Goal: Transaction & Acquisition: Purchase product/service

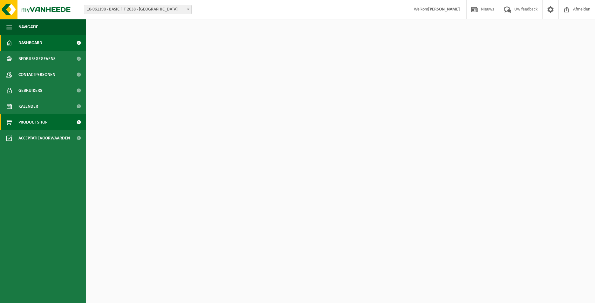
click at [66, 125] on link "Product Shop" at bounding box center [43, 122] width 86 height 16
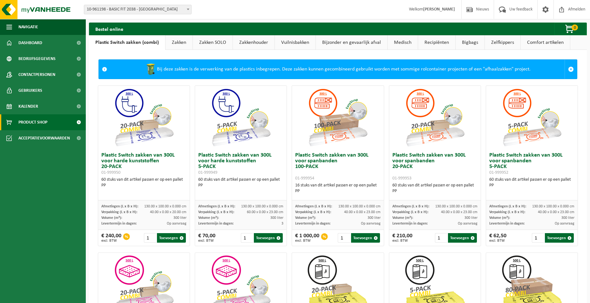
click at [182, 40] on link "Zakken" at bounding box center [179, 42] width 27 height 15
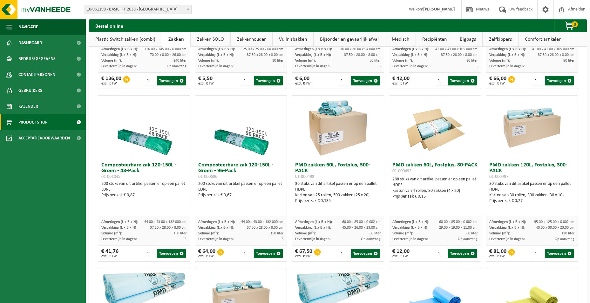
scroll to position [350, 0]
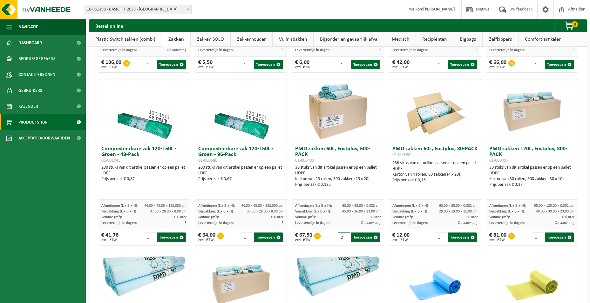
click at [345, 235] on input "2" at bounding box center [344, 238] width 12 height 10
click at [363, 235] on button "Toevoegen" at bounding box center [365, 238] width 29 height 10
type input "1"
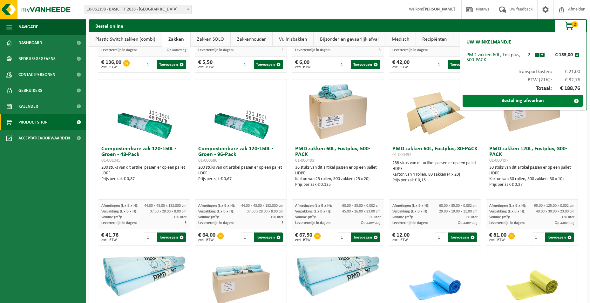
click at [517, 102] on link "Bestelling afwerken" at bounding box center [523, 101] width 120 height 12
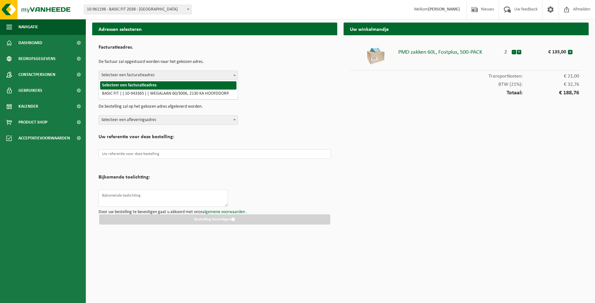
click at [205, 77] on span "Selecteer een facturatieadres" at bounding box center [168, 75] width 139 height 9
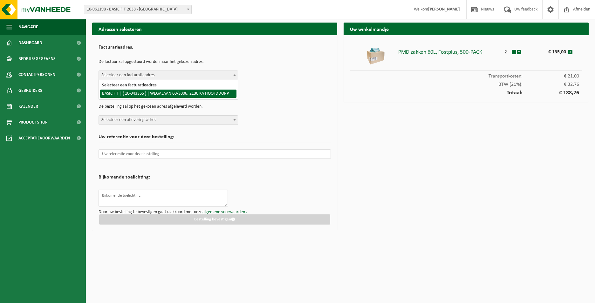
select select "140248"
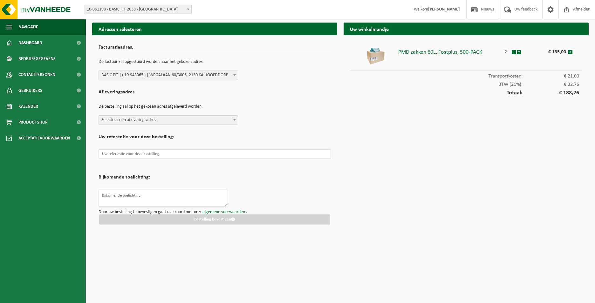
drag, startPoint x: 229, startPoint y: 121, endPoint x: 223, endPoint y: 123, distance: 6.6
click at [229, 121] on span "Selecteer een afleveringsadres" at bounding box center [168, 120] width 139 height 9
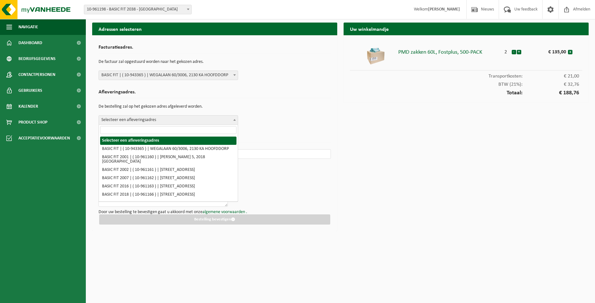
click at [181, 130] on input "search" at bounding box center [168, 130] width 136 height 8
click at [188, 131] on input "search" at bounding box center [168, 130] width 136 height 8
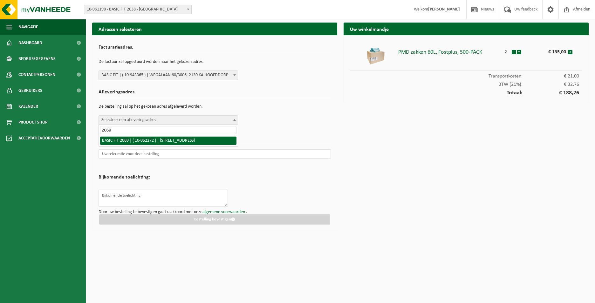
type input "2069"
select select "150596"
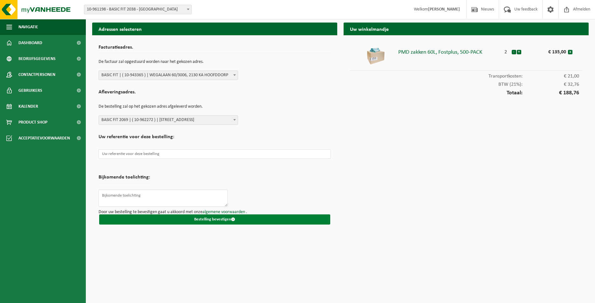
click at [215, 218] on button "Bestelling bevestigen" at bounding box center [214, 220] width 231 height 10
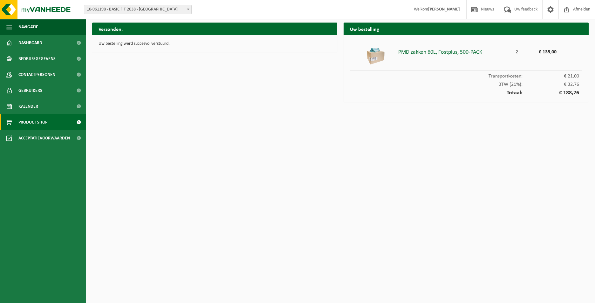
click at [58, 123] on link "Product Shop" at bounding box center [43, 122] width 86 height 16
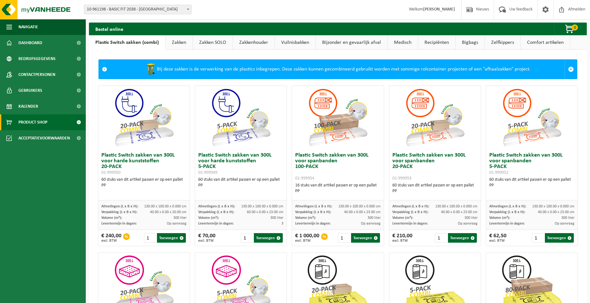
click at [181, 45] on link "Zakken" at bounding box center [179, 42] width 27 height 15
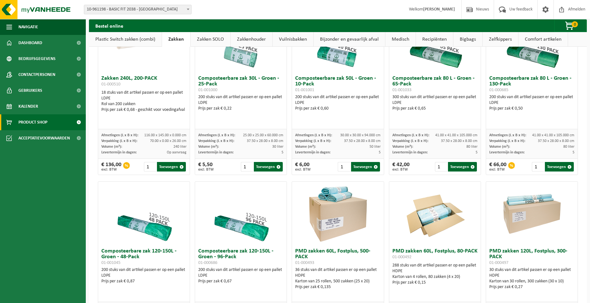
scroll to position [381, 0]
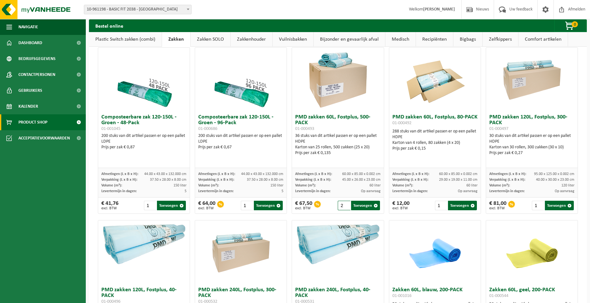
click at [343, 205] on input "2" at bounding box center [344, 206] width 12 height 10
click at [357, 205] on button "Toevoegen" at bounding box center [365, 206] width 29 height 10
type input "1"
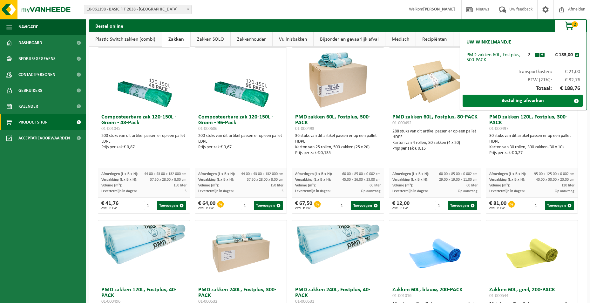
click at [525, 102] on link "Bestelling afwerken" at bounding box center [523, 101] width 120 height 12
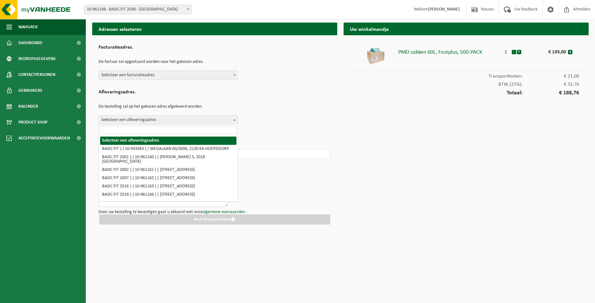
click at [207, 117] on span "Selecteer een afleveringsadres" at bounding box center [168, 120] width 139 height 9
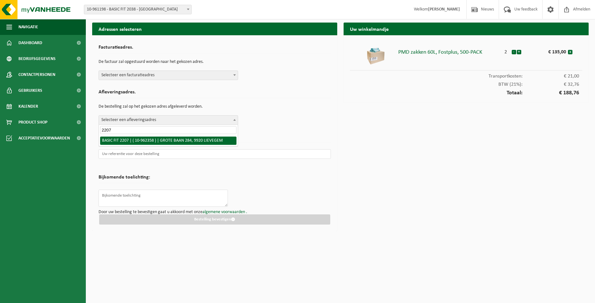
type input "2207"
select select "150671"
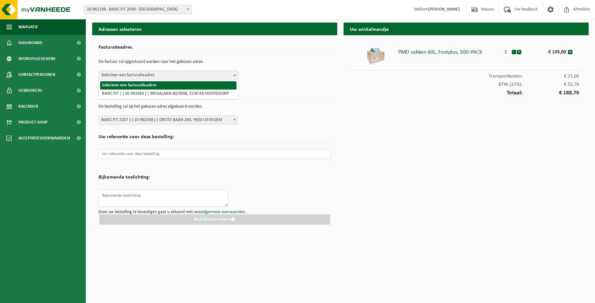
click at [214, 75] on span "Selecteer een facturatieadres" at bounding box center [168, 75] width 139 height 9
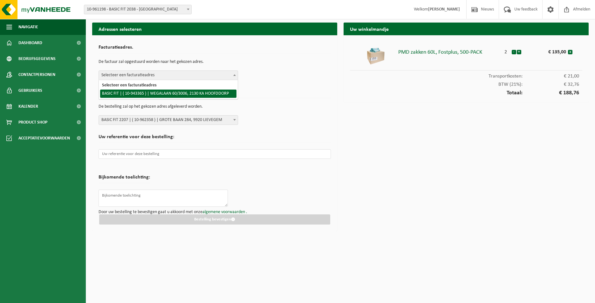
select select "140248"
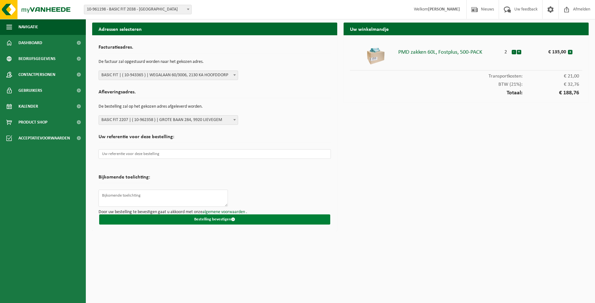
click at [213, 221] on button "Bestelling bevestigen" at bounding box center [214, 220] width 231 height 10
